Goal: Find specific page/section: Find specific page/section

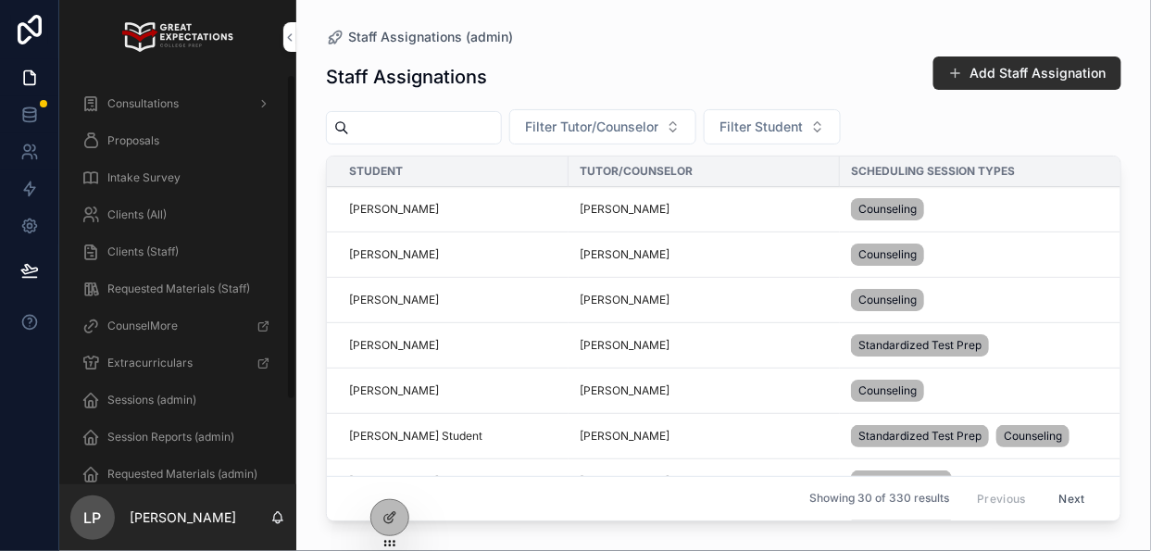
click at [131, 146] on span "Proposals" at bounding box center [133, 140] width 52 height 15
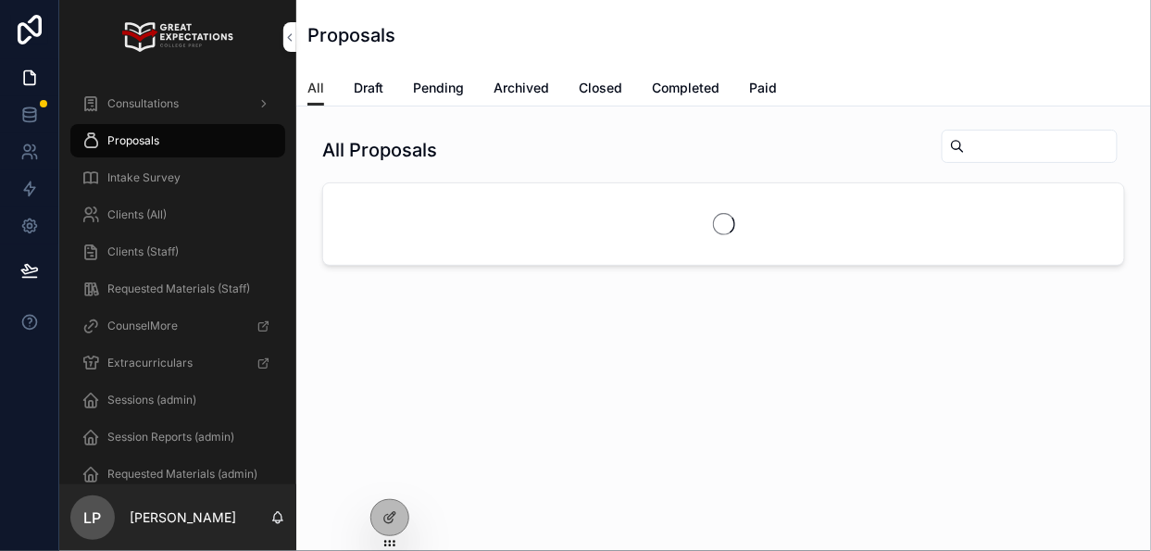
click at [1007, 156] on input "scrollable content" at bounding box center [1041, 146] width 152 height 26
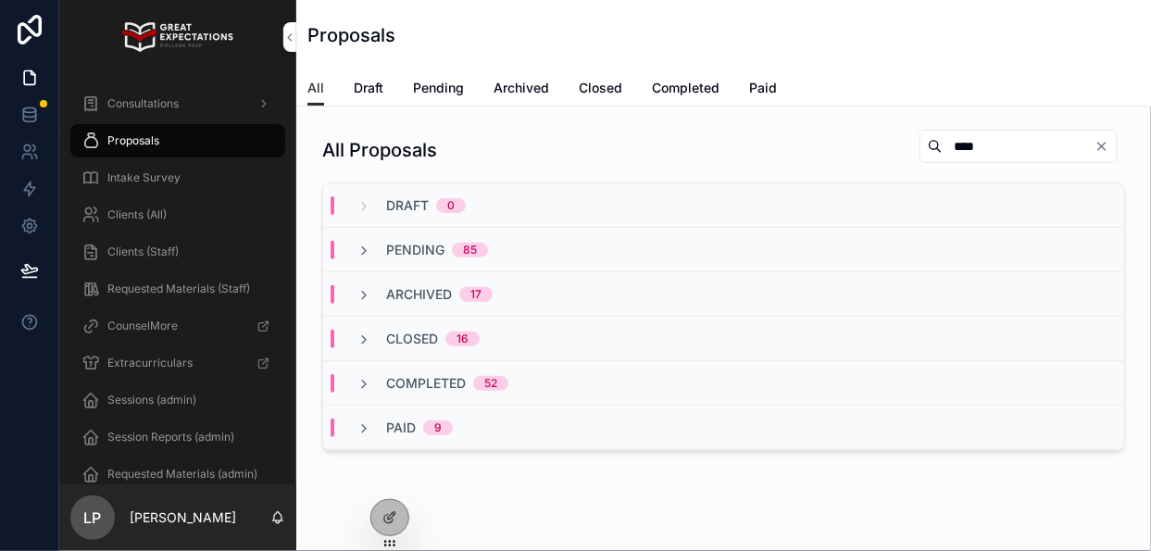
type input "****"
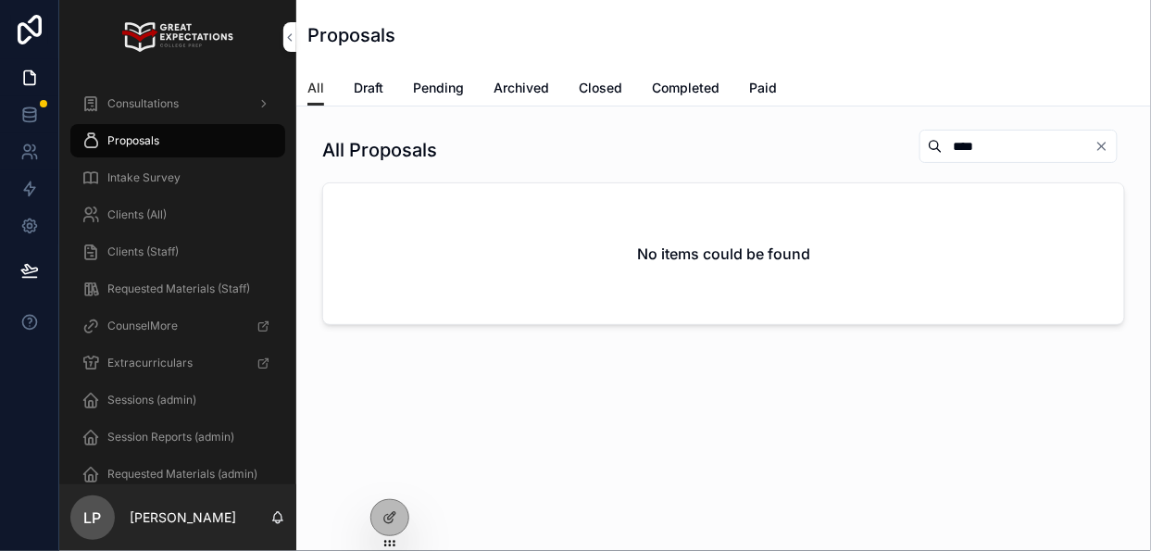
click at [1098, 144] on icon "Clear" at bounding box center [1101, 146] width 15 height 15
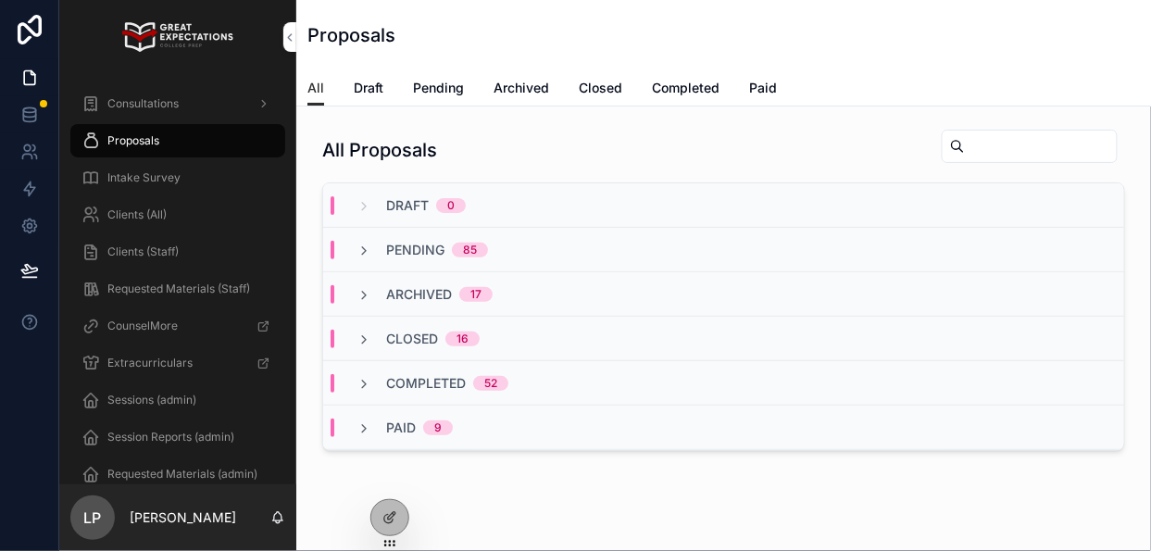
click at [412, 246] on span "Pending" at bounding box center [415, 250] width 58 height 19
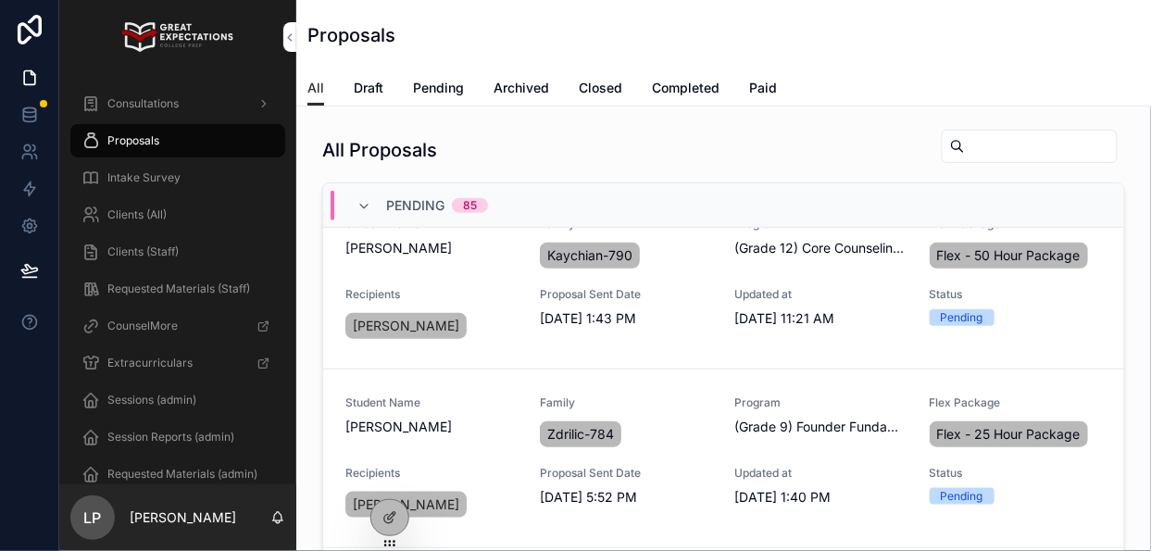
scroll to position [5777, 0]
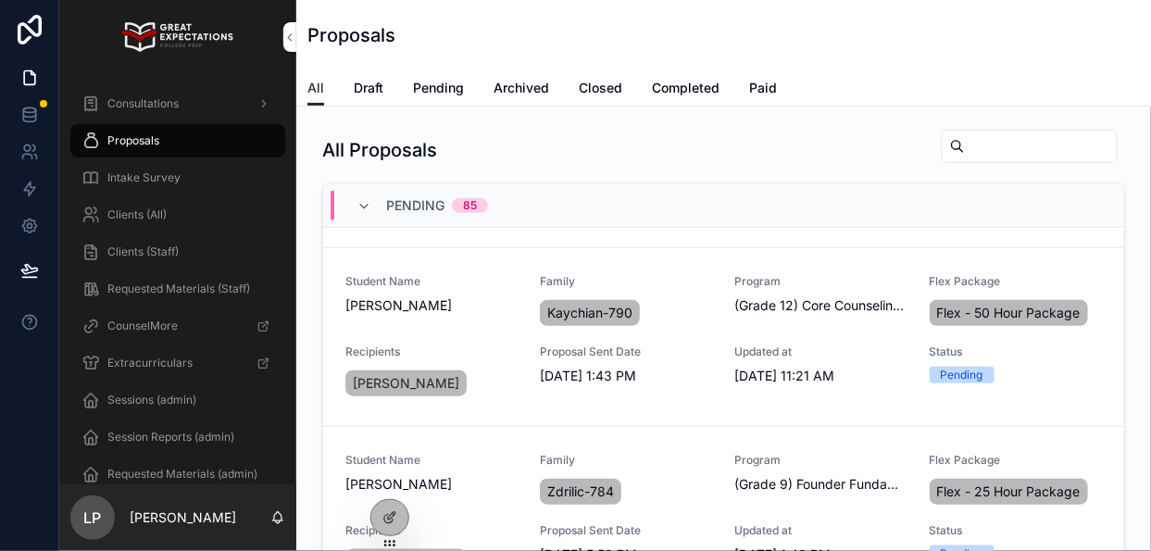
click at [0, 0] on span "PREVIEW PROPOSAL" at bounding box center [0, 0] width 0 height 0
